Goal: Information Seeking & Learning: Find specific fact

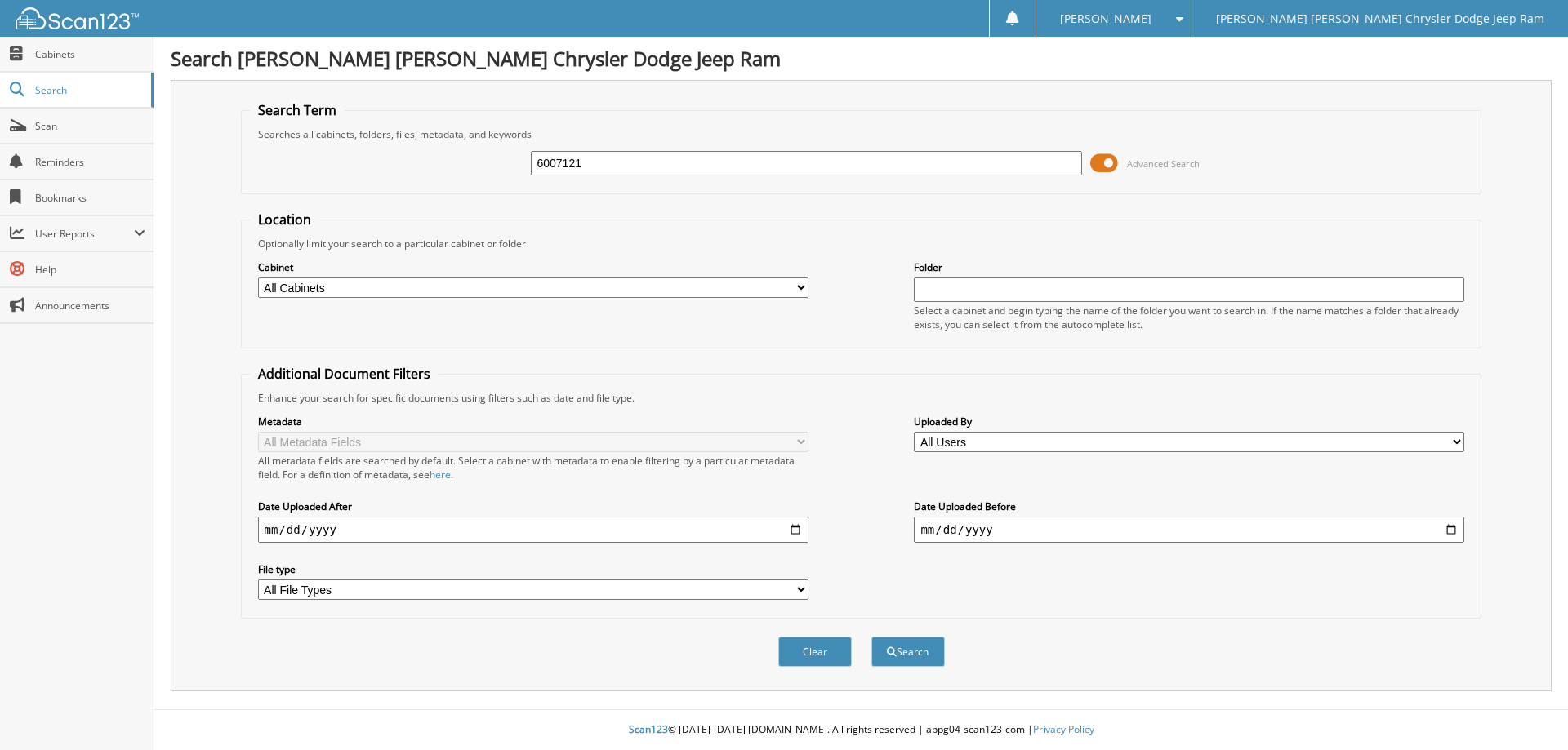
type input "6007121"
click at [871, 637] on button "Search" at bounding box center [907, 651] width 73 height 30
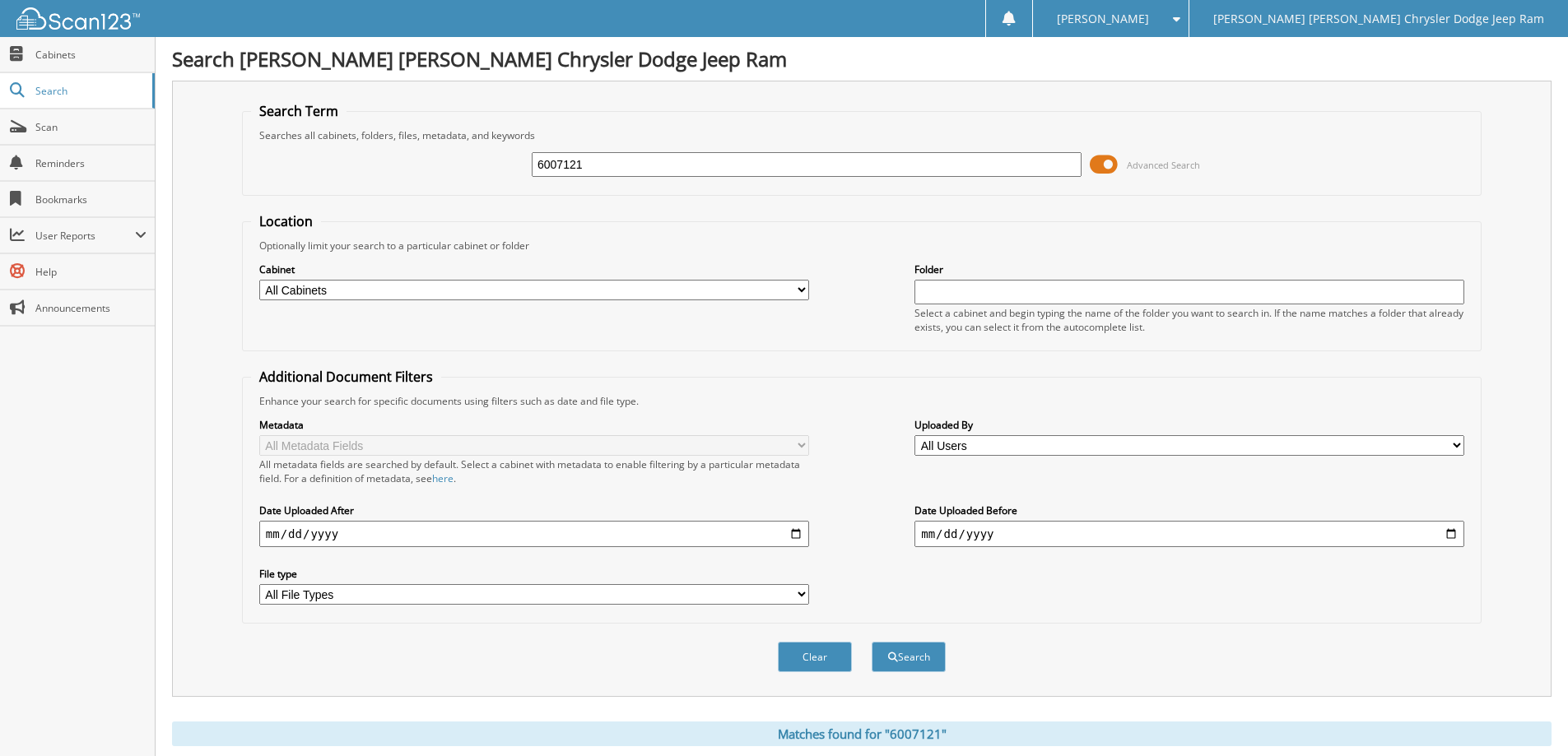
drag, startPoint x: 567, startPoint y: 168, endPoint x: 644, endPoint y: 156, distance: 77.9
click at [652, 150] on div "6007121 Advanced Search" at bounding box center [861, 165] width 1222 height 45
type input "6007177"
click at [871, 642] on button "Search" at bounding box center [908, 657] width 74 height 31
